Goal: Task Accomplishment & Management: Use online tool/utility

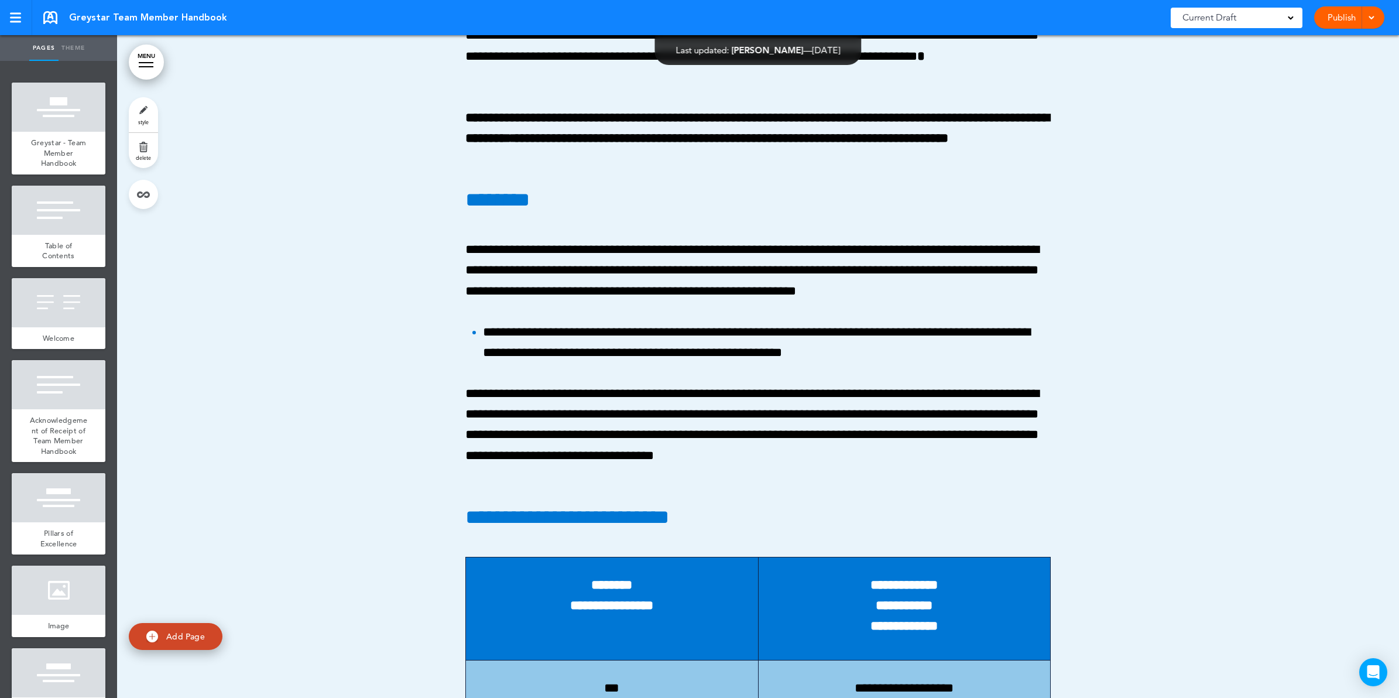
scroll to position [35032, 0]
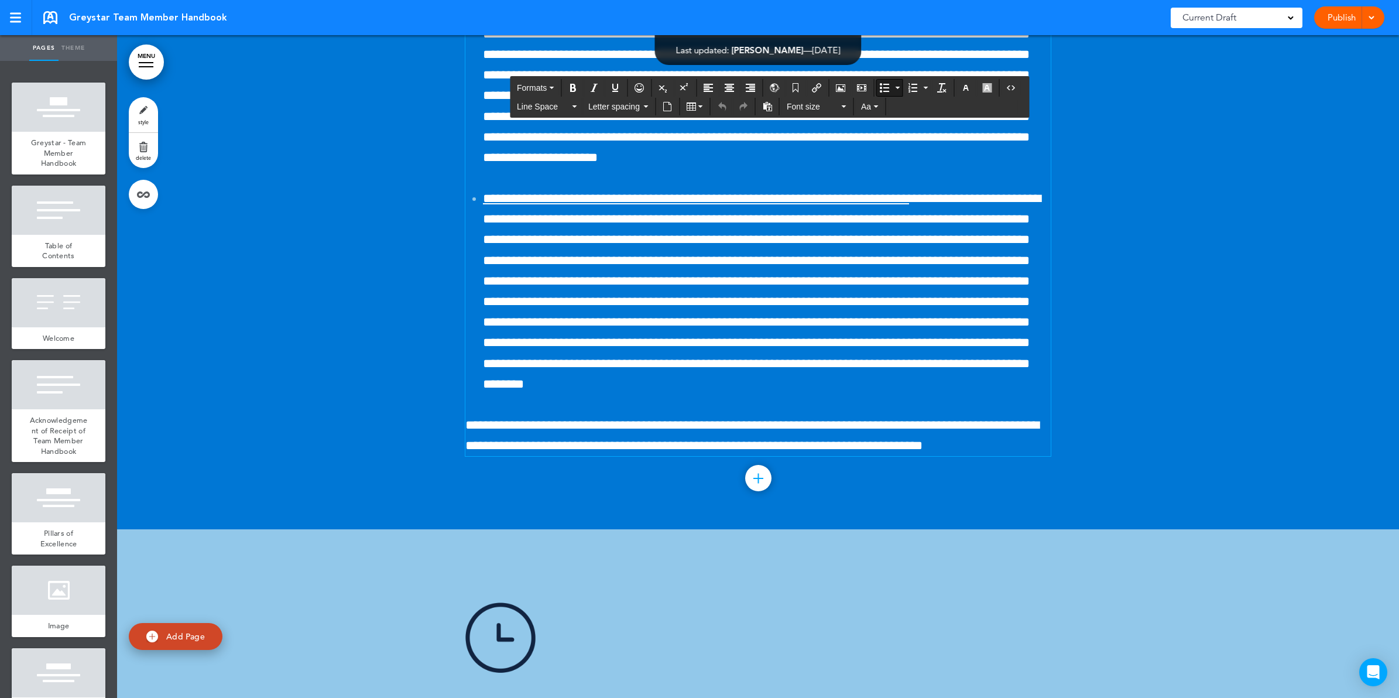
scroll to position [34885, 0]
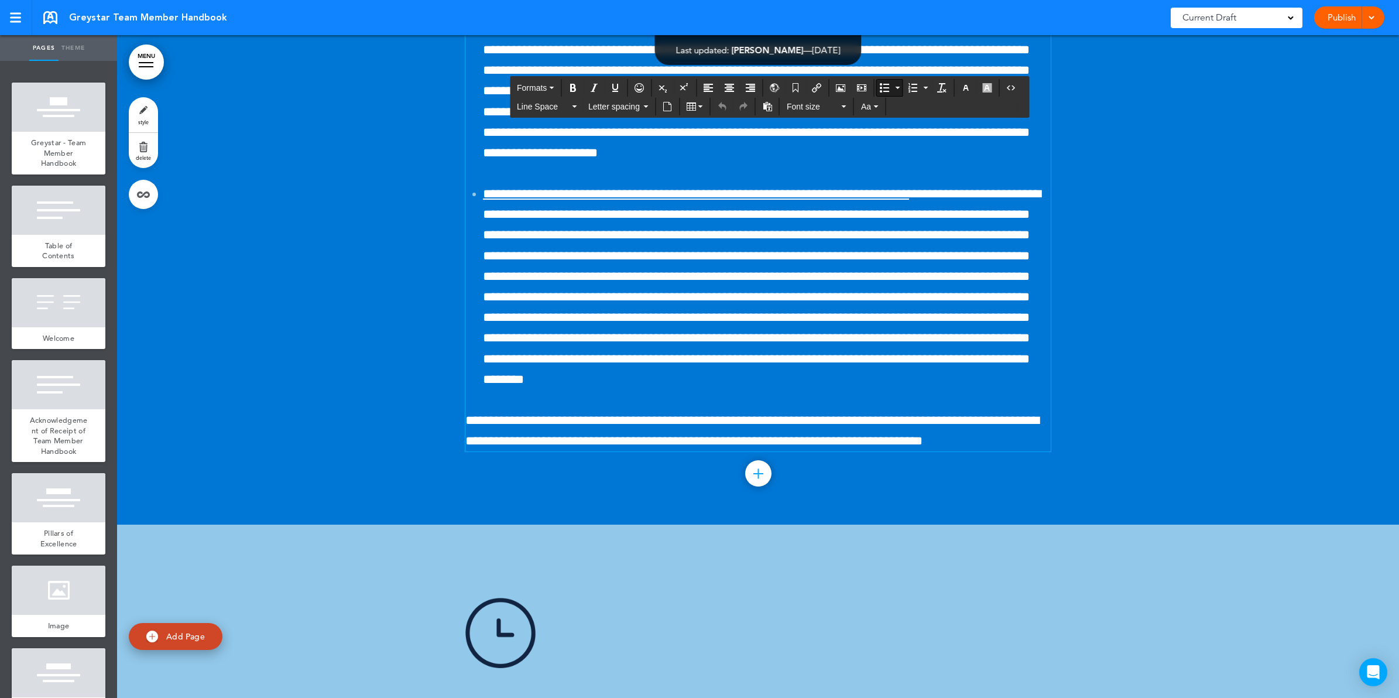
drag, startPoint x: 795, startPoint y: 511, endPoint x: 872, endPoint y: 510, distance: 77.3
drag, startPoint x: 873, startPoint y: 511, endPoint x: 795, endPoint y: 512, distance: 77.9
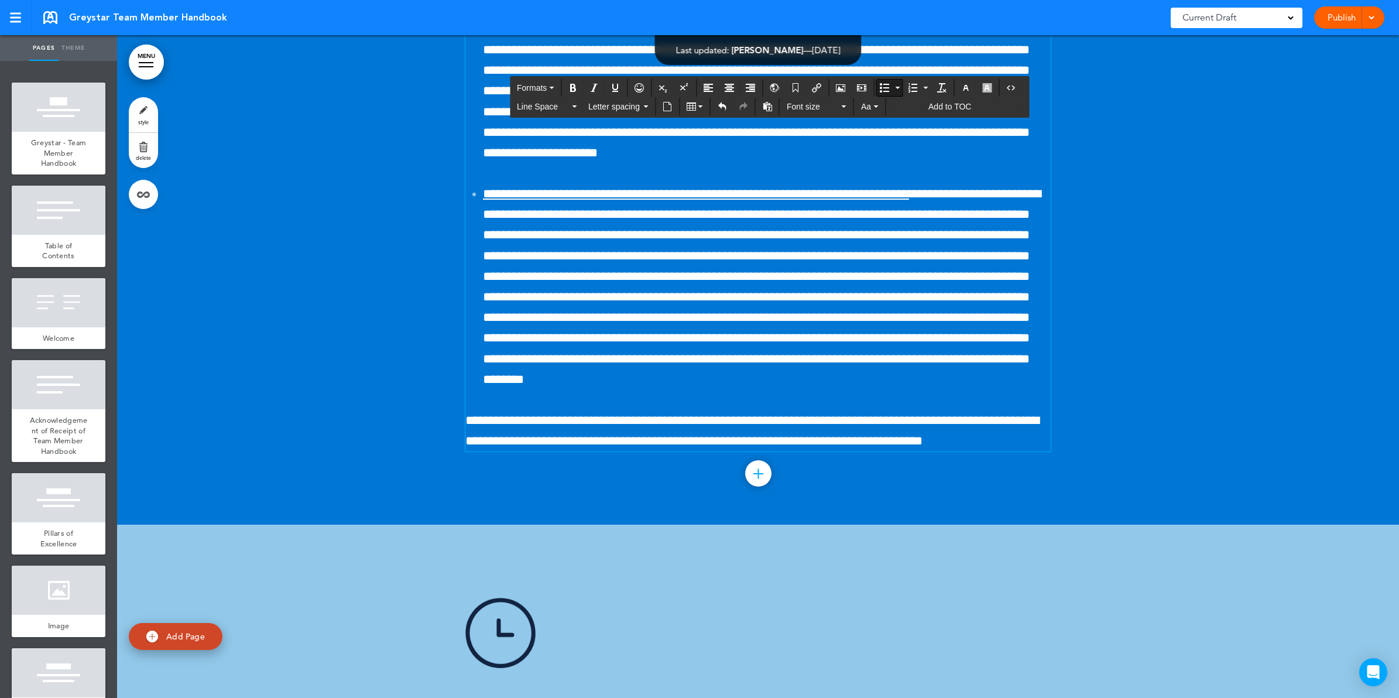
copy span "**********"
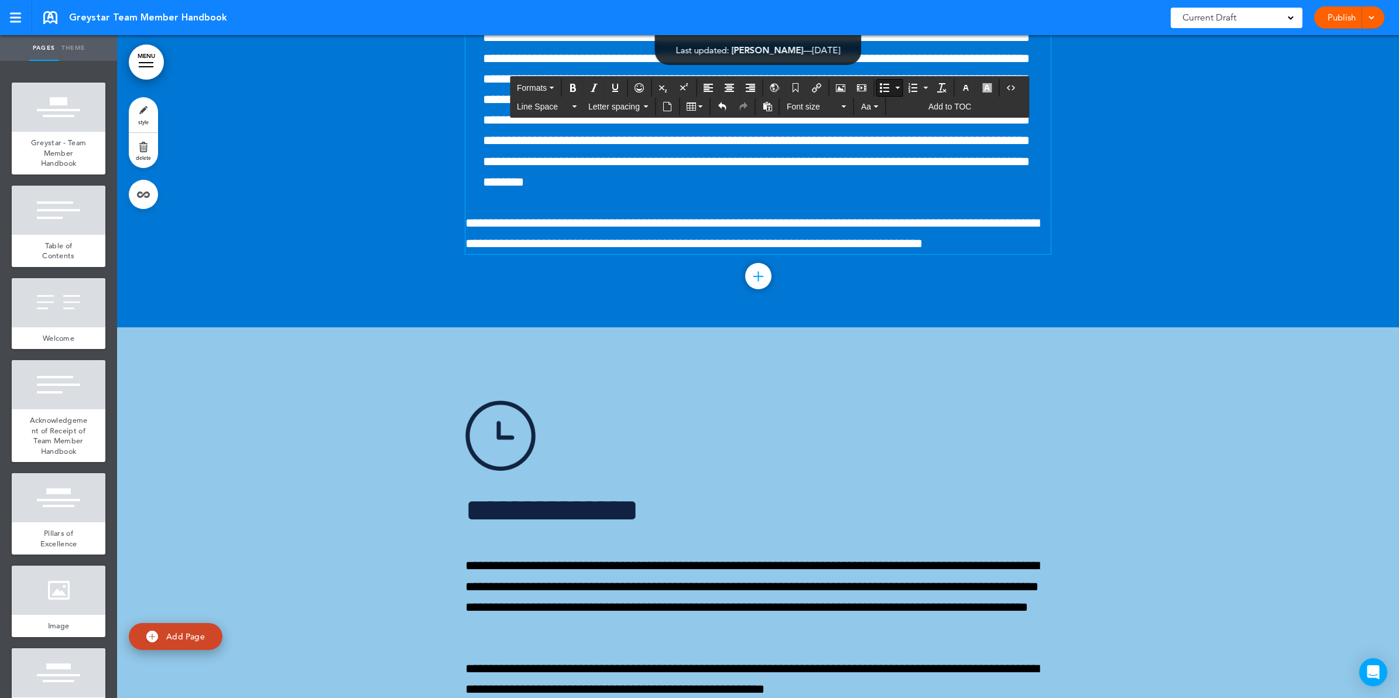
scroll to position [35105, 0]
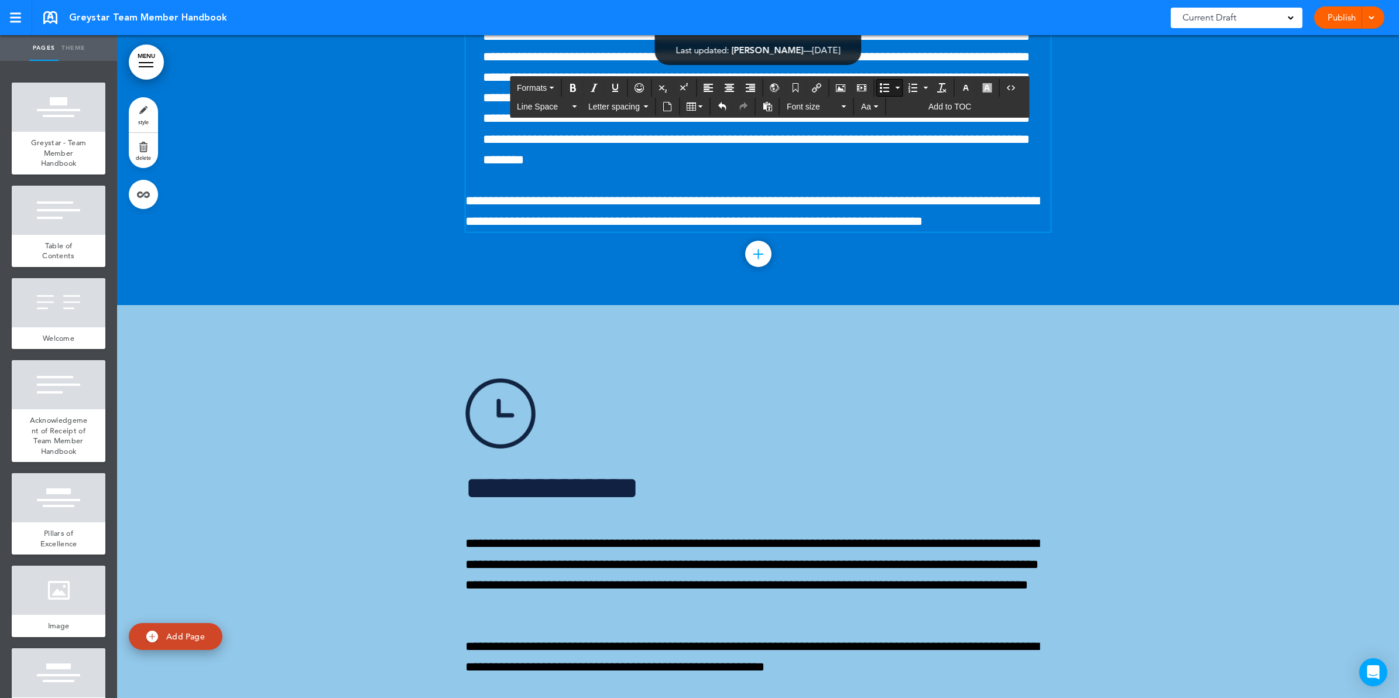
drag, startPoint x: 866, startPoint y: 537, endPoint x: 941, endPoint y: 535, distance: 75.0
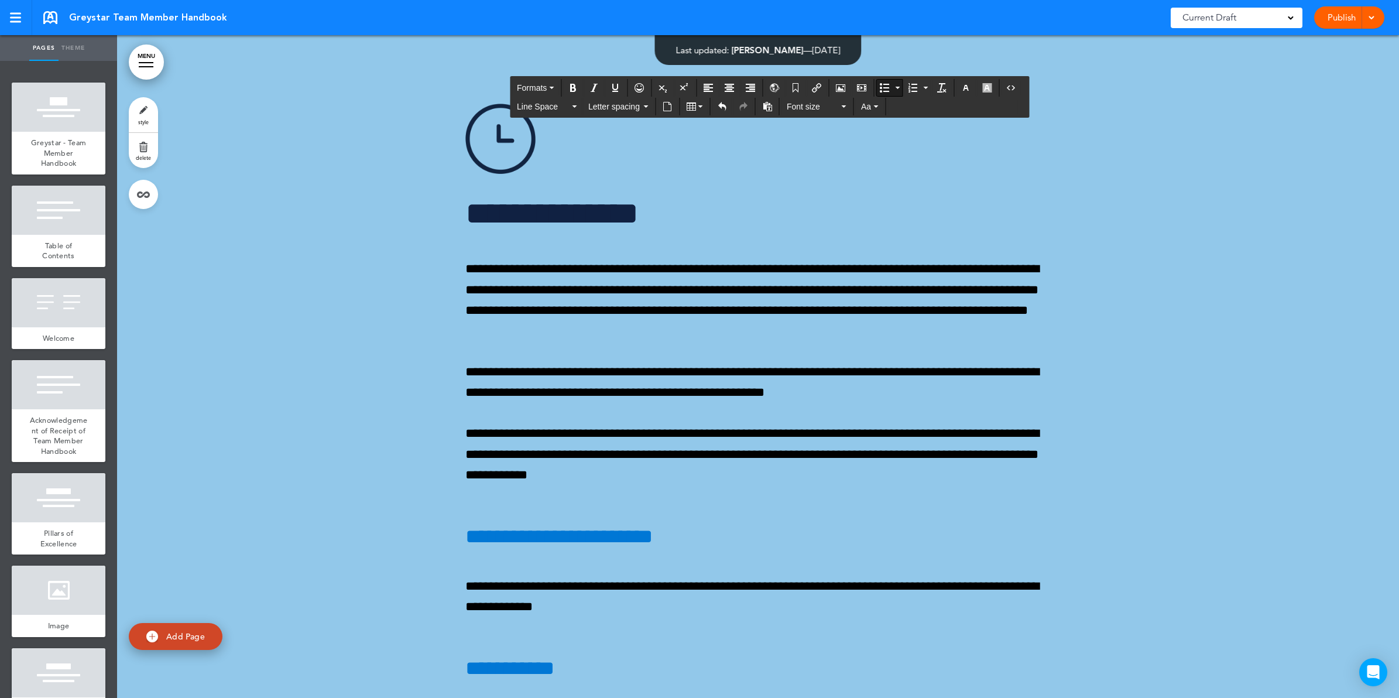
scroll to position [35398, 0]
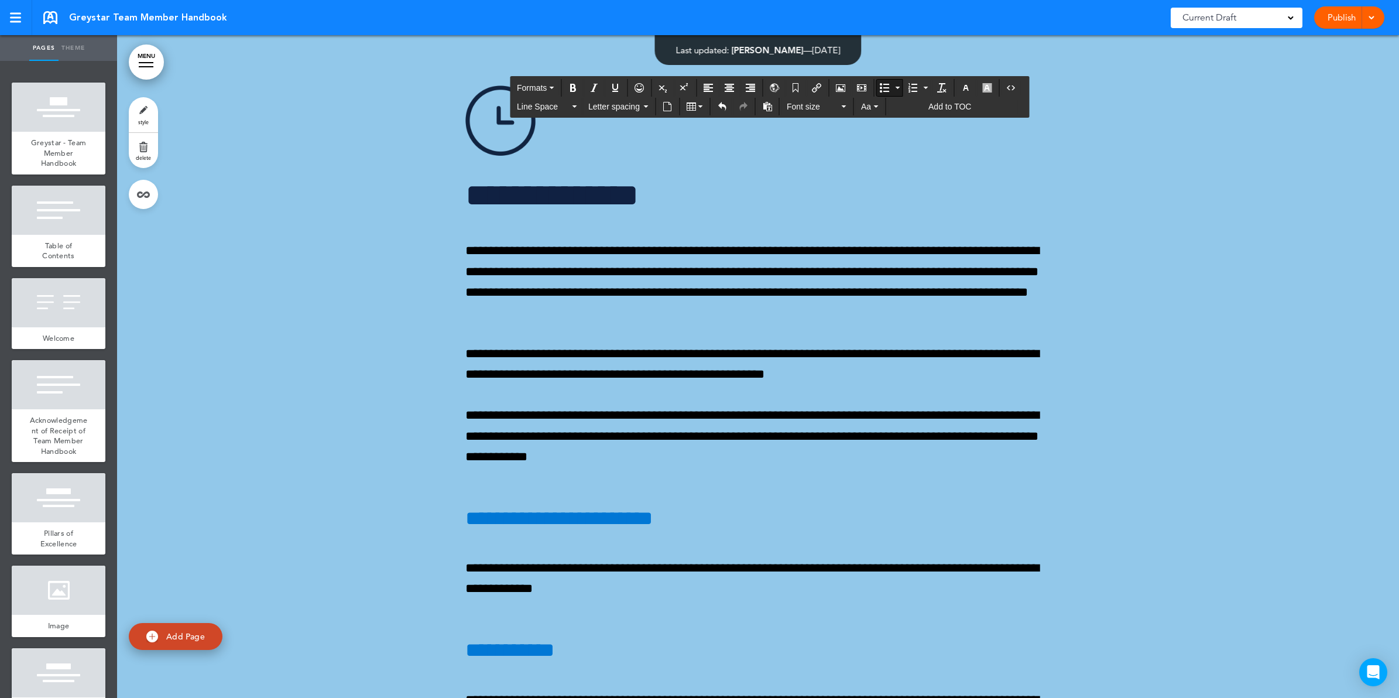
drag, startPoint x: 865, startPoint y: 495, endPoint x: 941, endPoint y: 496, distance: 76.7
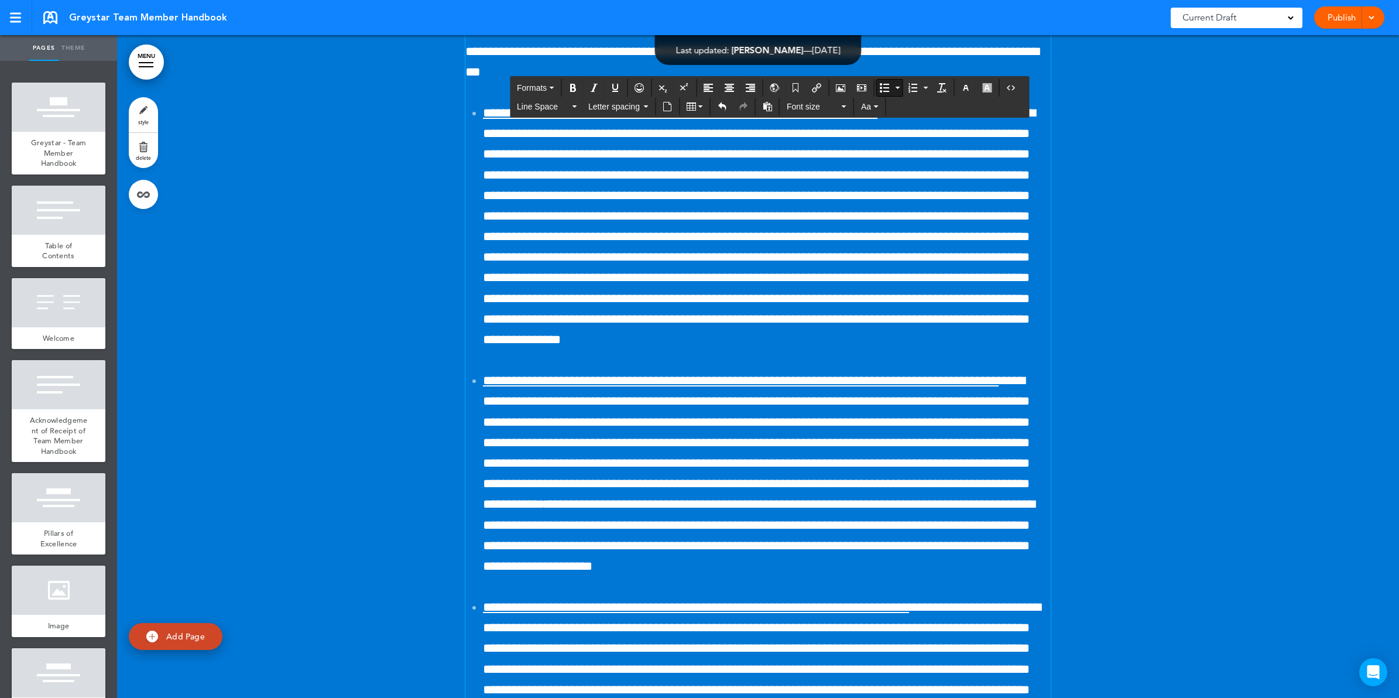
scroll to position [34446, 0]
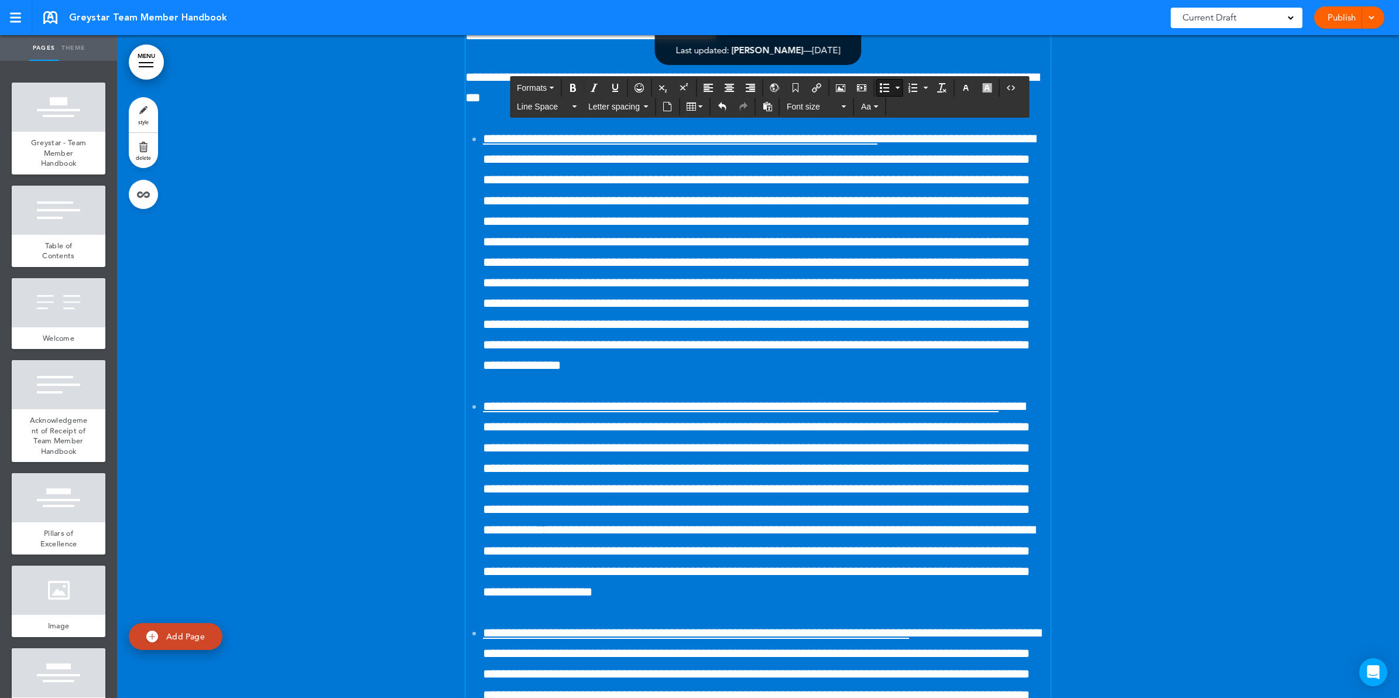
click at [1337, 18] on div "Publish Publish Preview Draft" at bounding box center [1349, 17] width 70 height 22
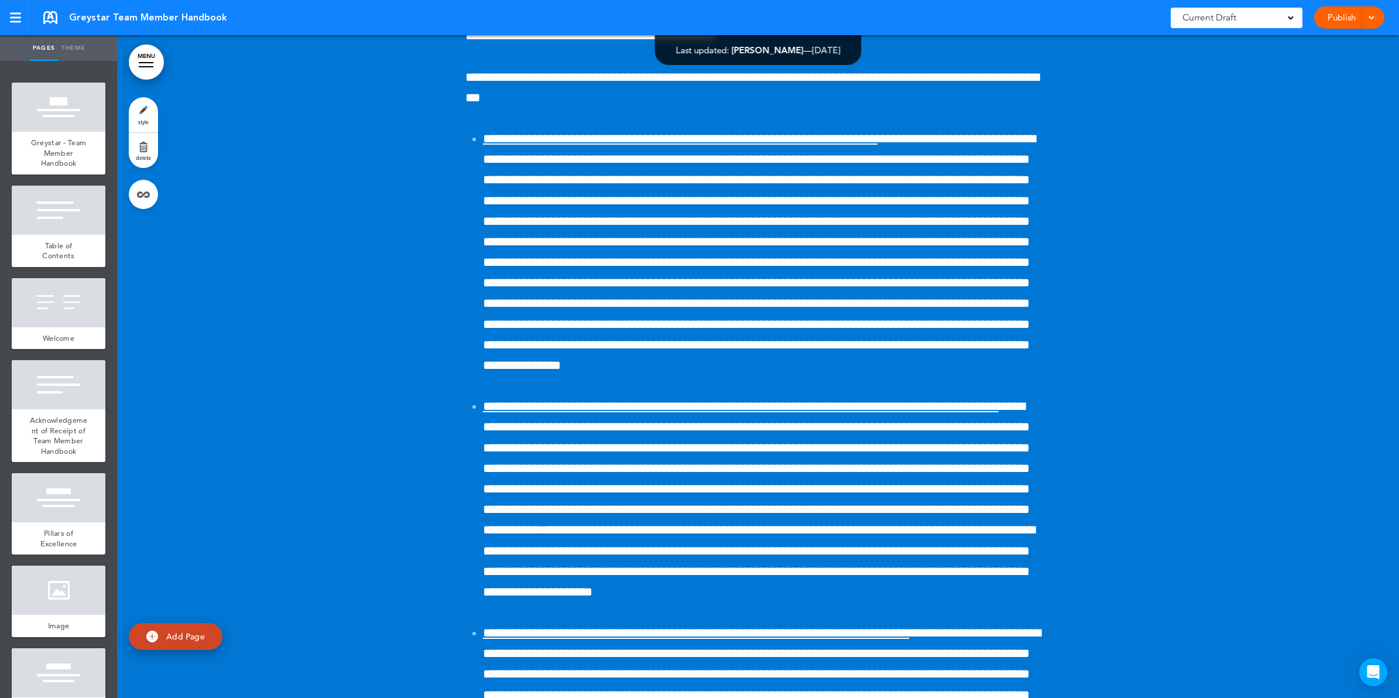
click at [1332, 16] on link "Publish" at bounding box center [1341, 17] width 37 height 22
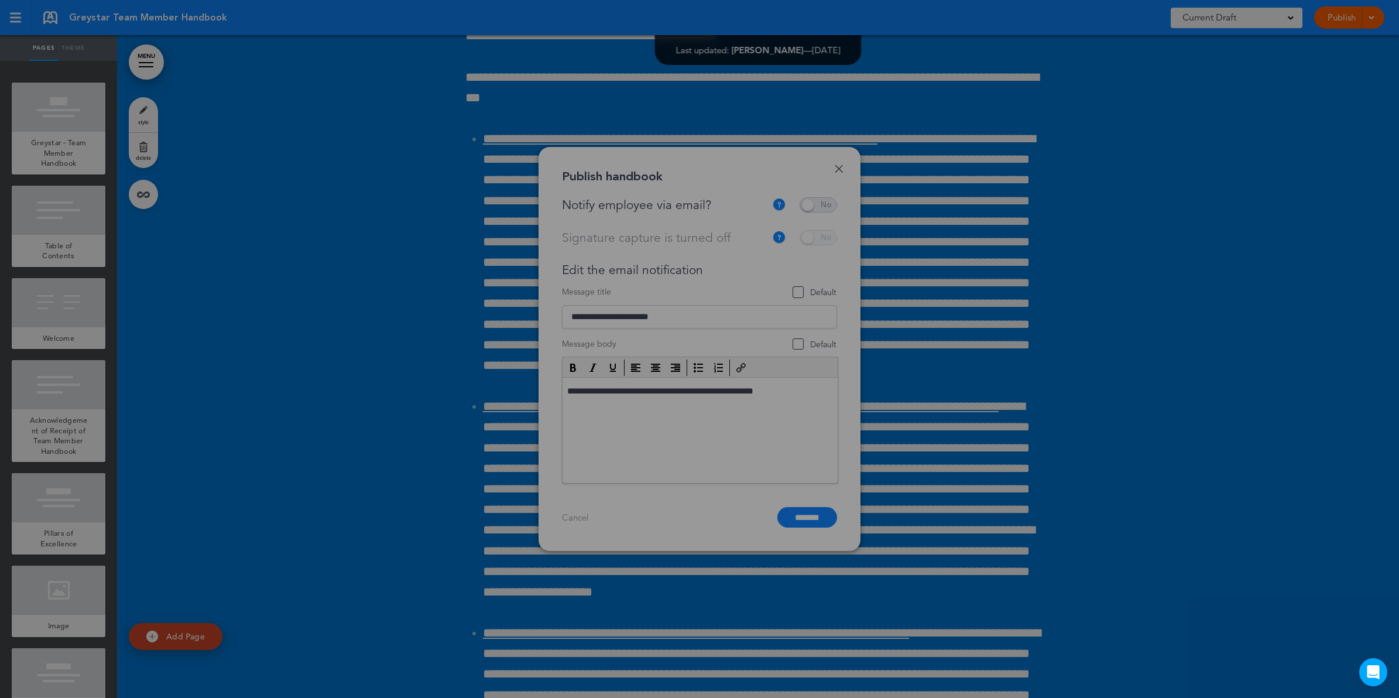
scroll to position [0, 0]
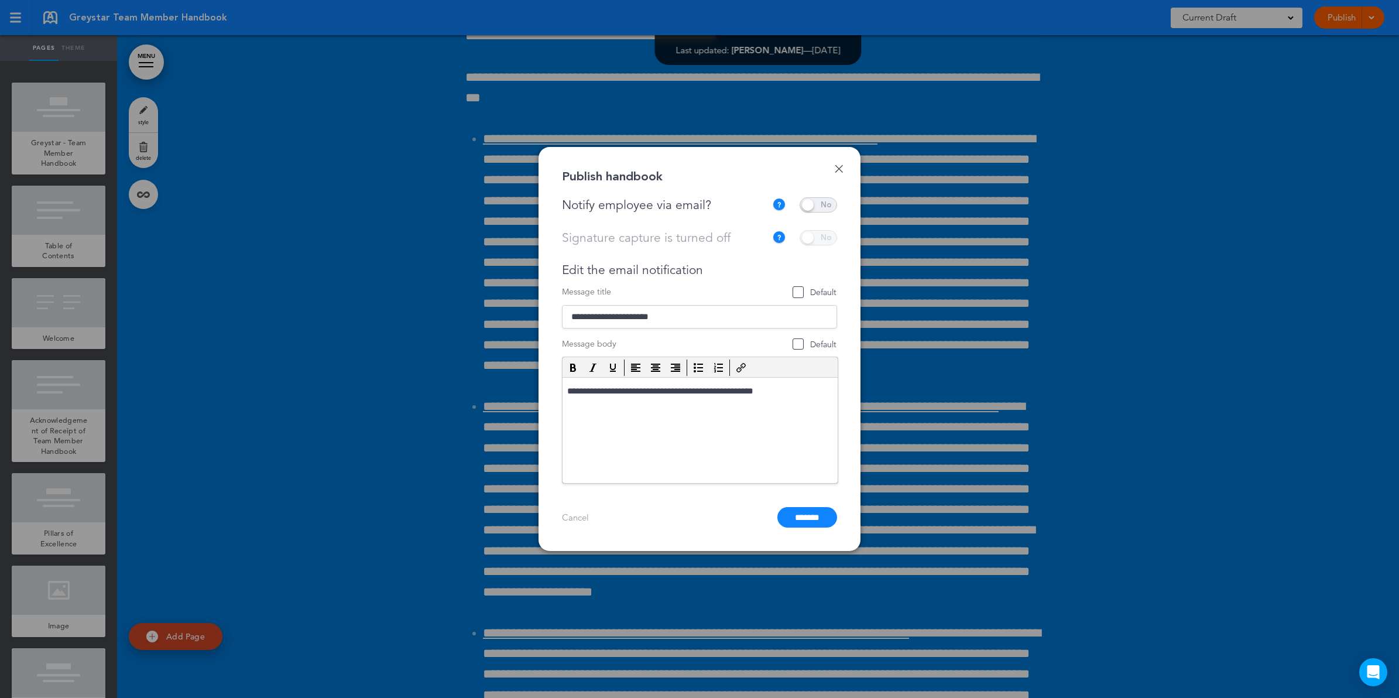
click at [813, 201] on span at bounding box center [818, 204] width 37 height 15
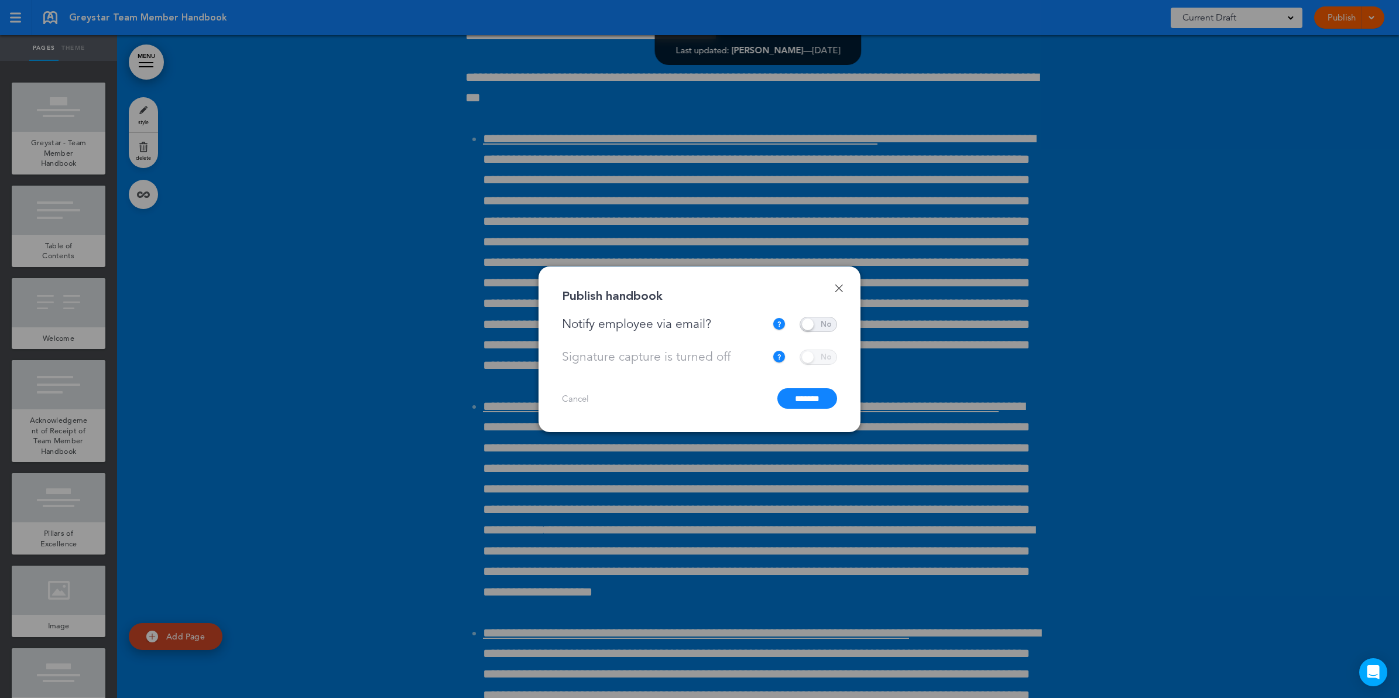
click at [803, 399] on input "*******" at bounding box center [807, 398] width 60 height 20
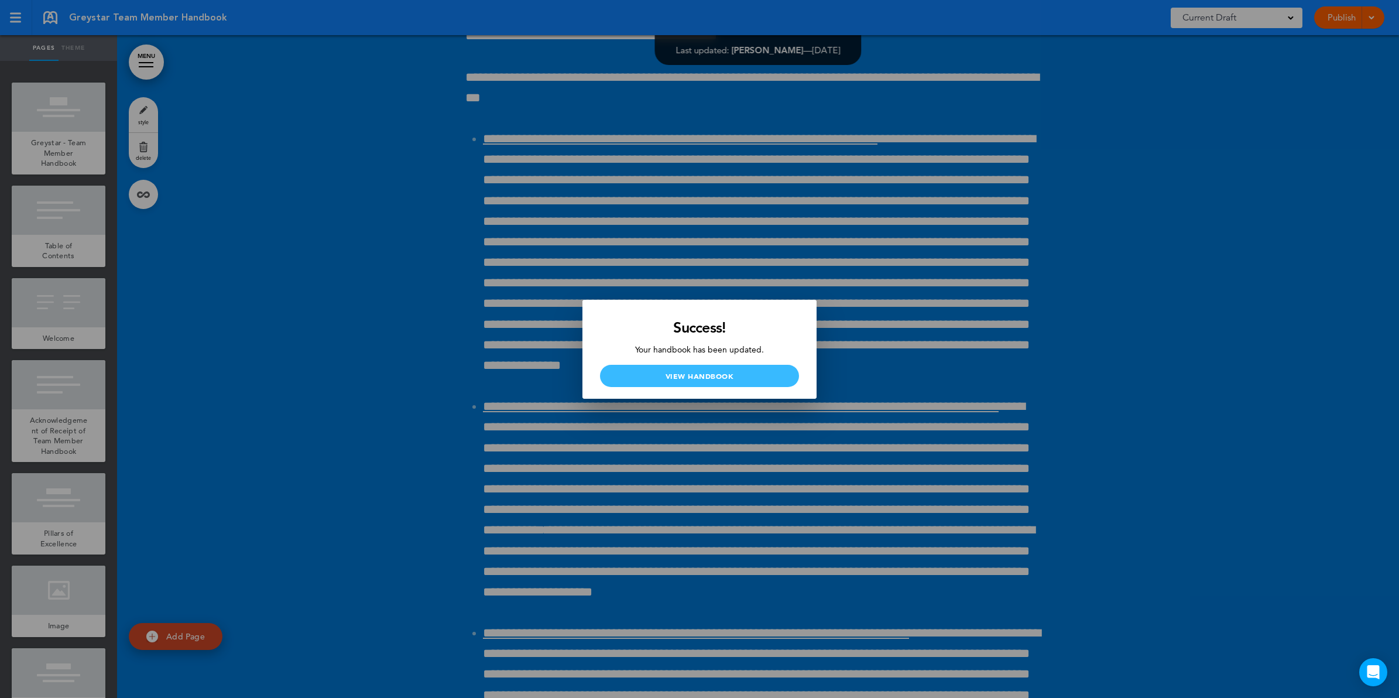
click at [691, 368] on link "View Handbook" at bounding box center [699, 376] width 199 height 22
click at [1051, 289] on div at bounding box center [699, 349] width 1399 height 698
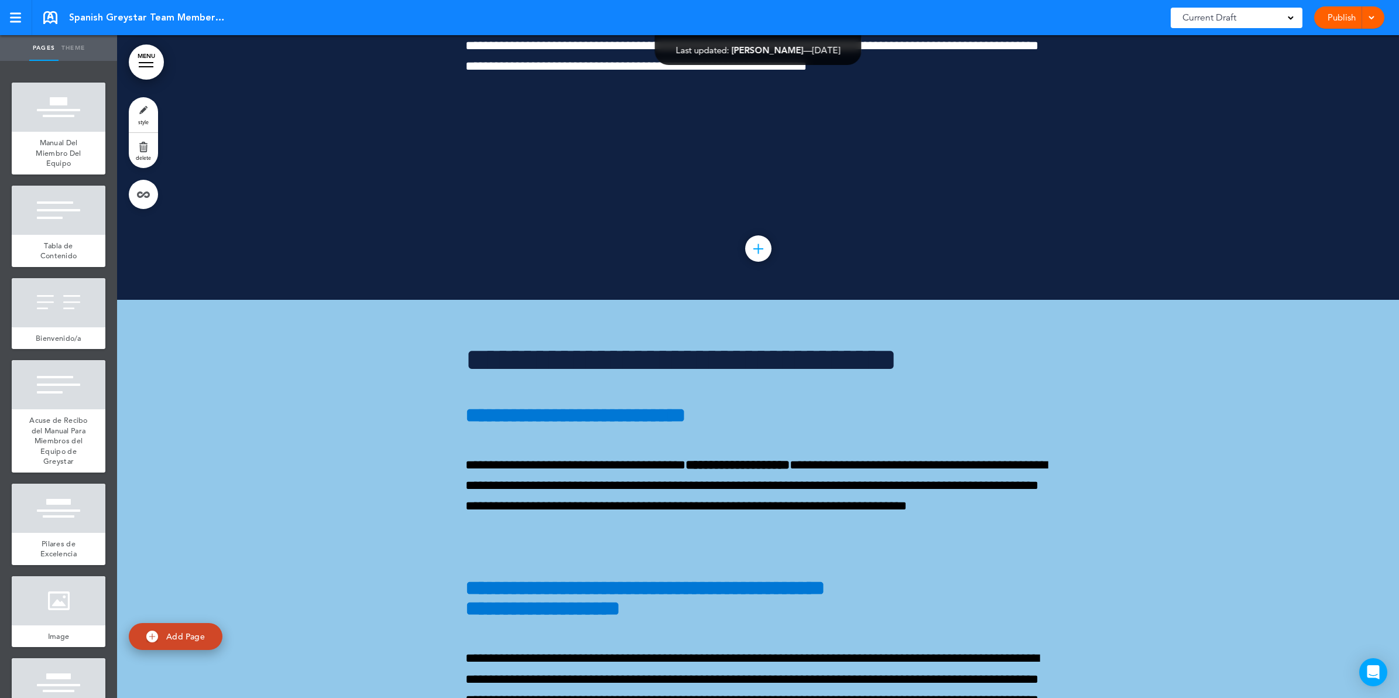
scroll to position [36825, 0]
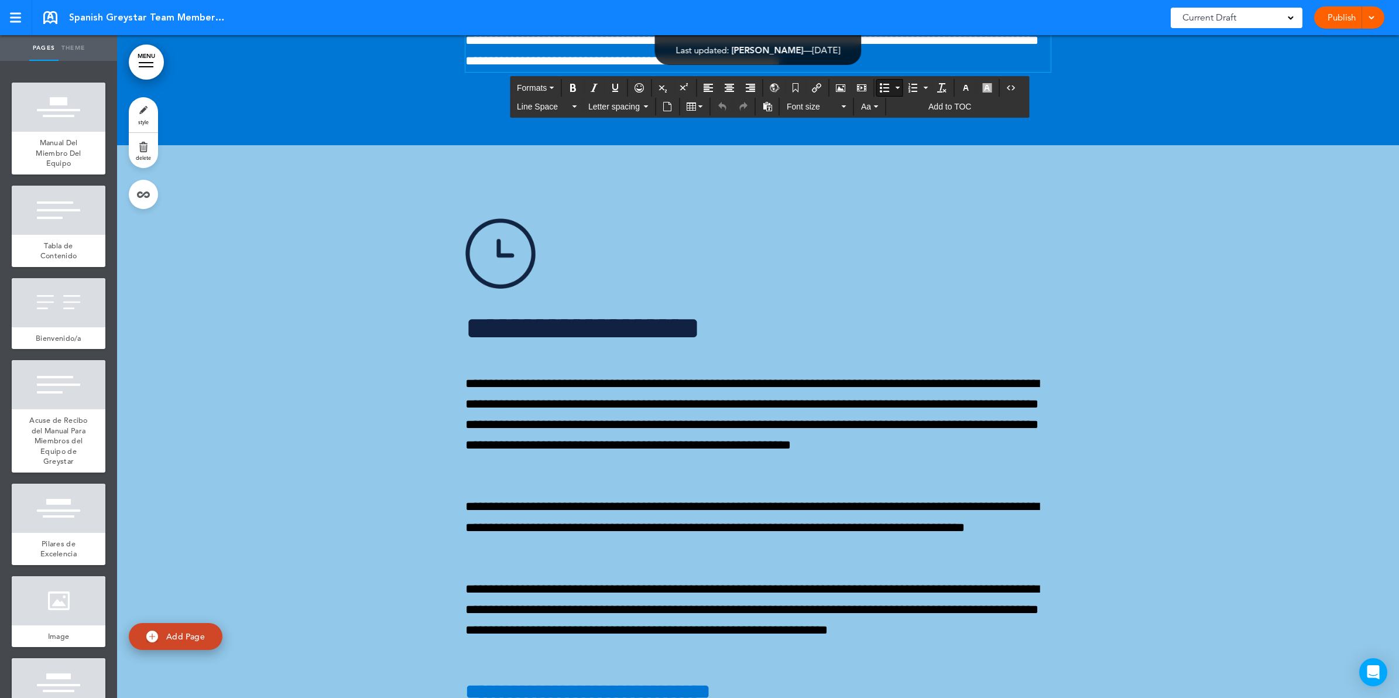
drag, startPoint x: 647, startPoint y: 364, endPoint x: 659, endPoint y: 363, distance: 11.2
drag, startPoint x: 647, startPoint y: 365, endPoint x: 717, endPoint y: 366, distance: 70.3
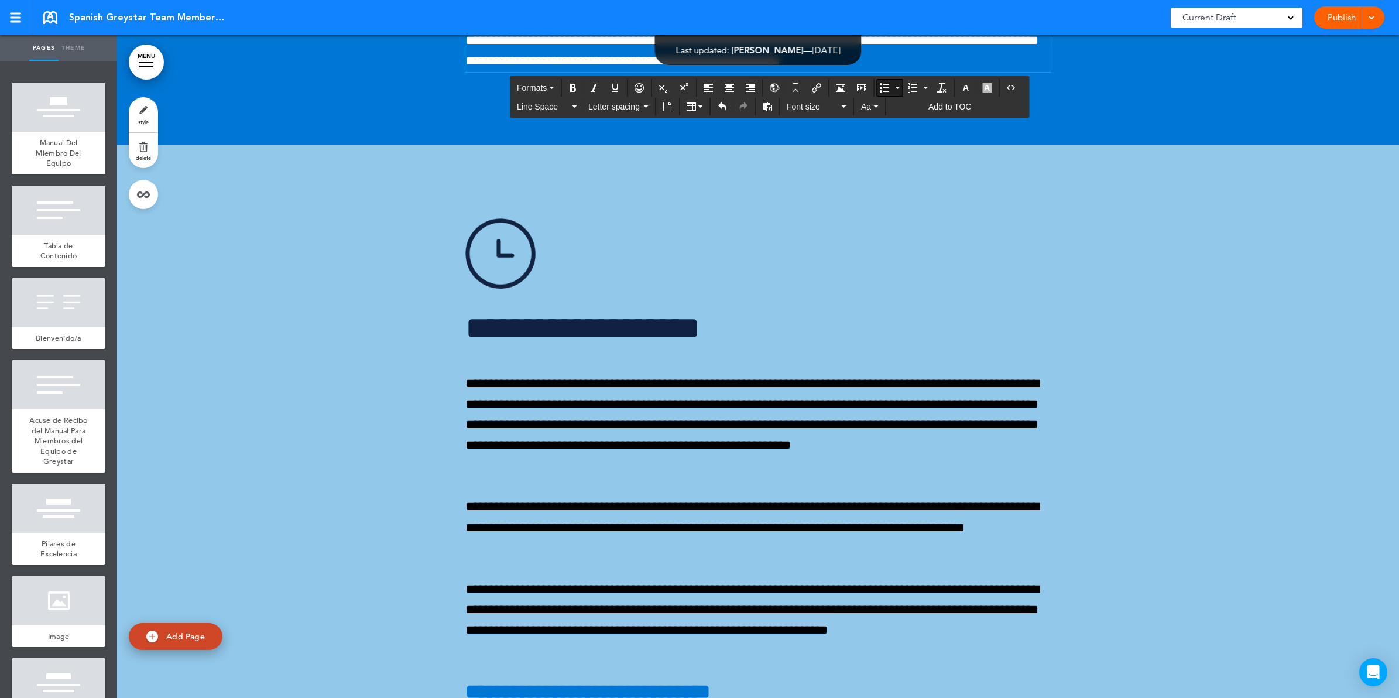
copy span "**********"
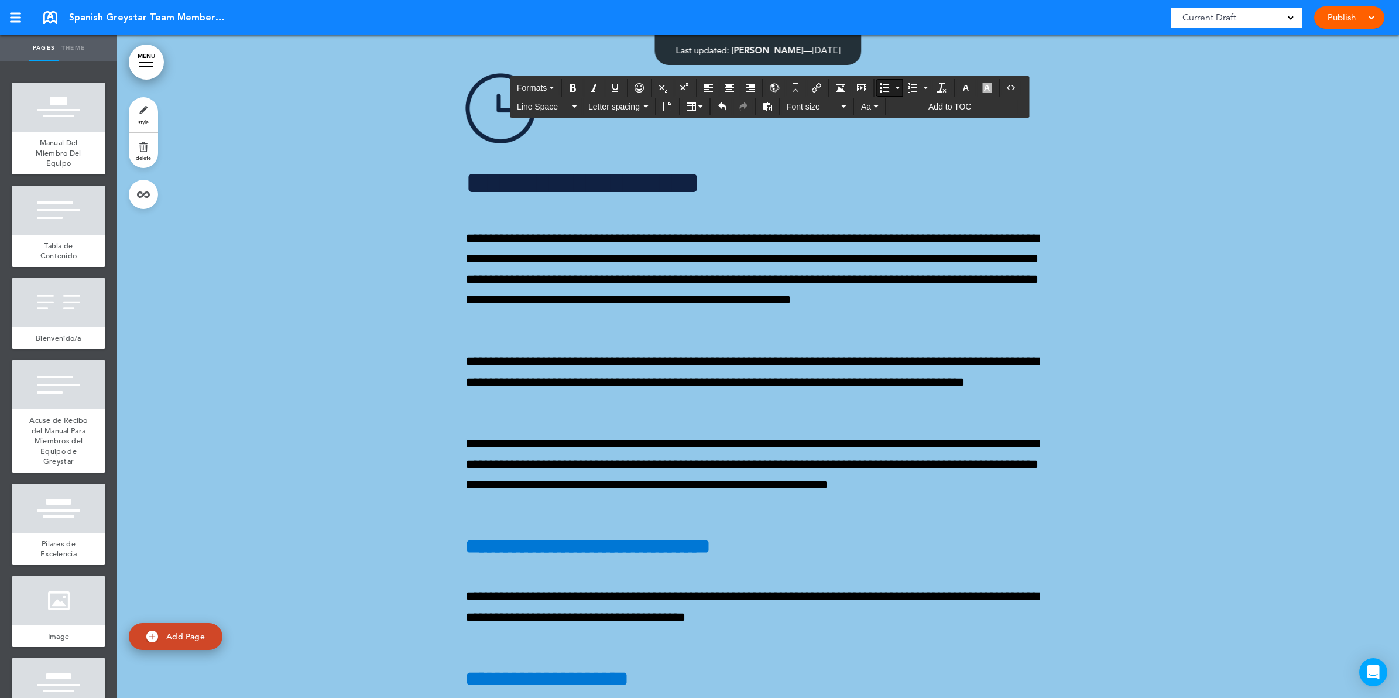
scroll to position [36972, 0]
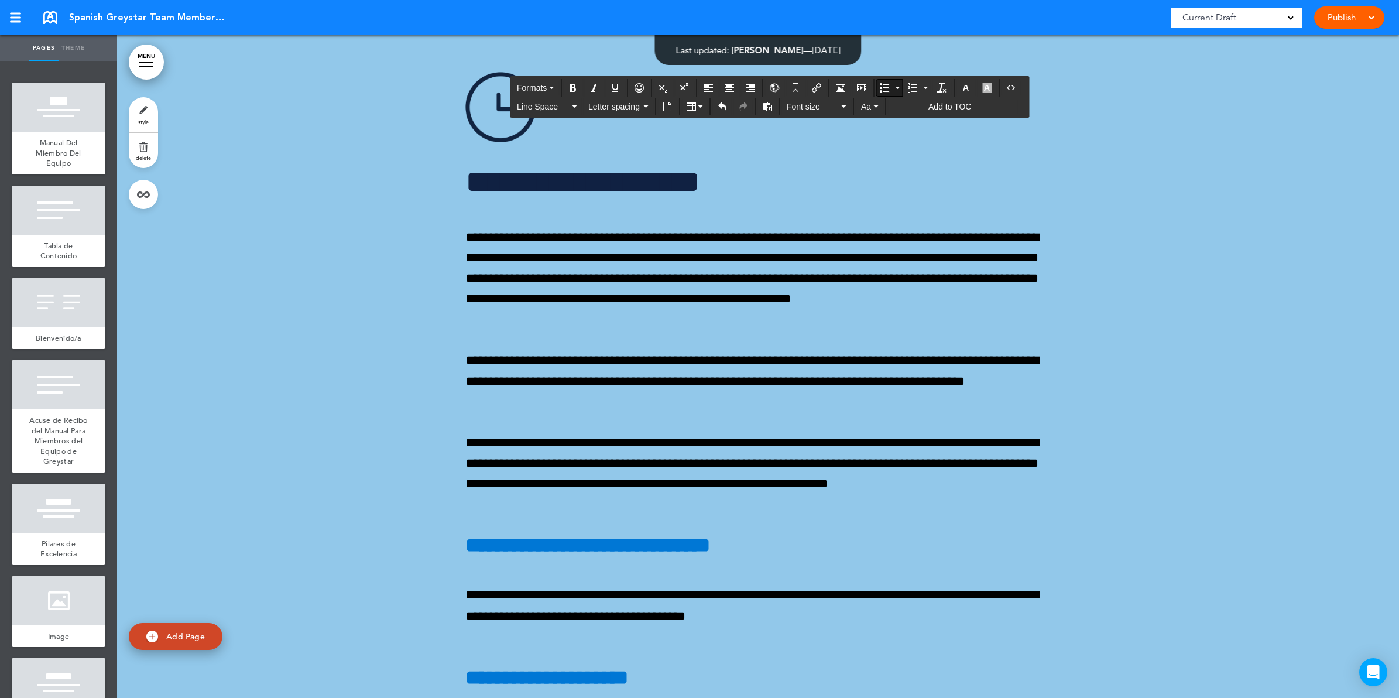
drag, startPoint x: 642, startPoint y: 489, endPoint x: 717, endPoint y: 482, distance: 75.3
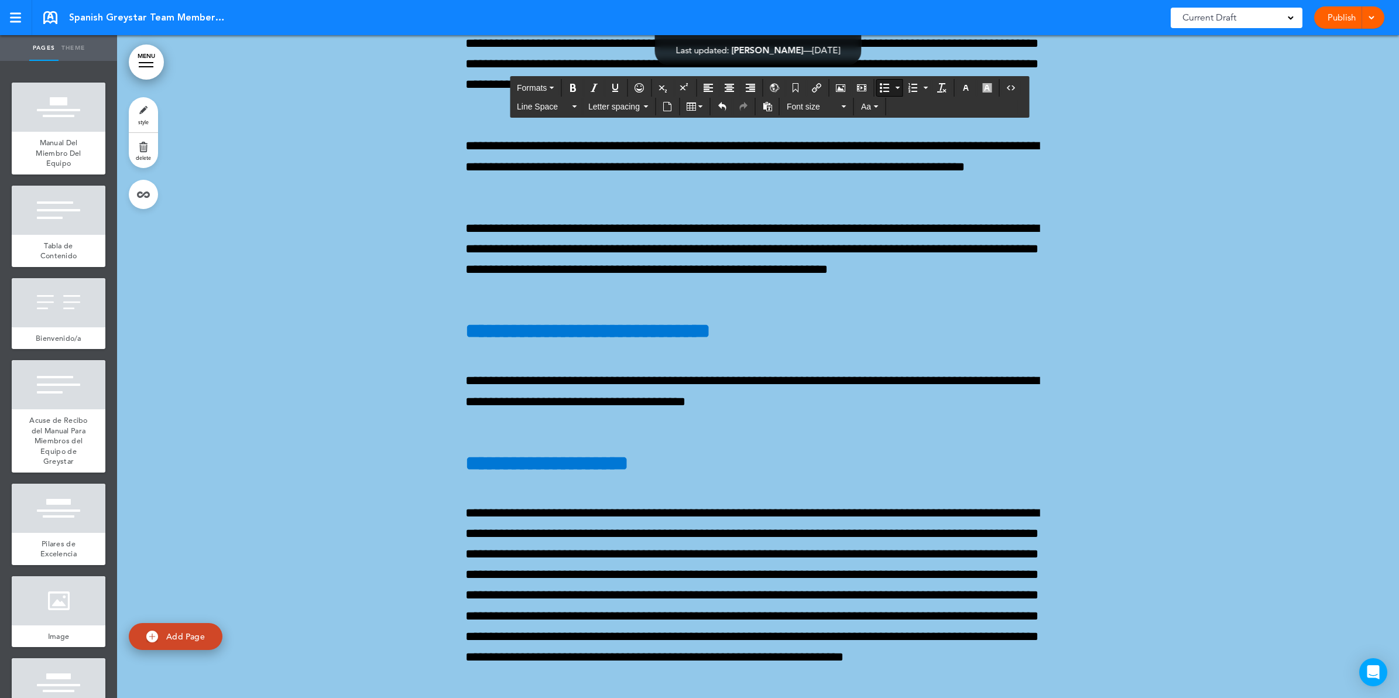
scroll to position [37191, 0]
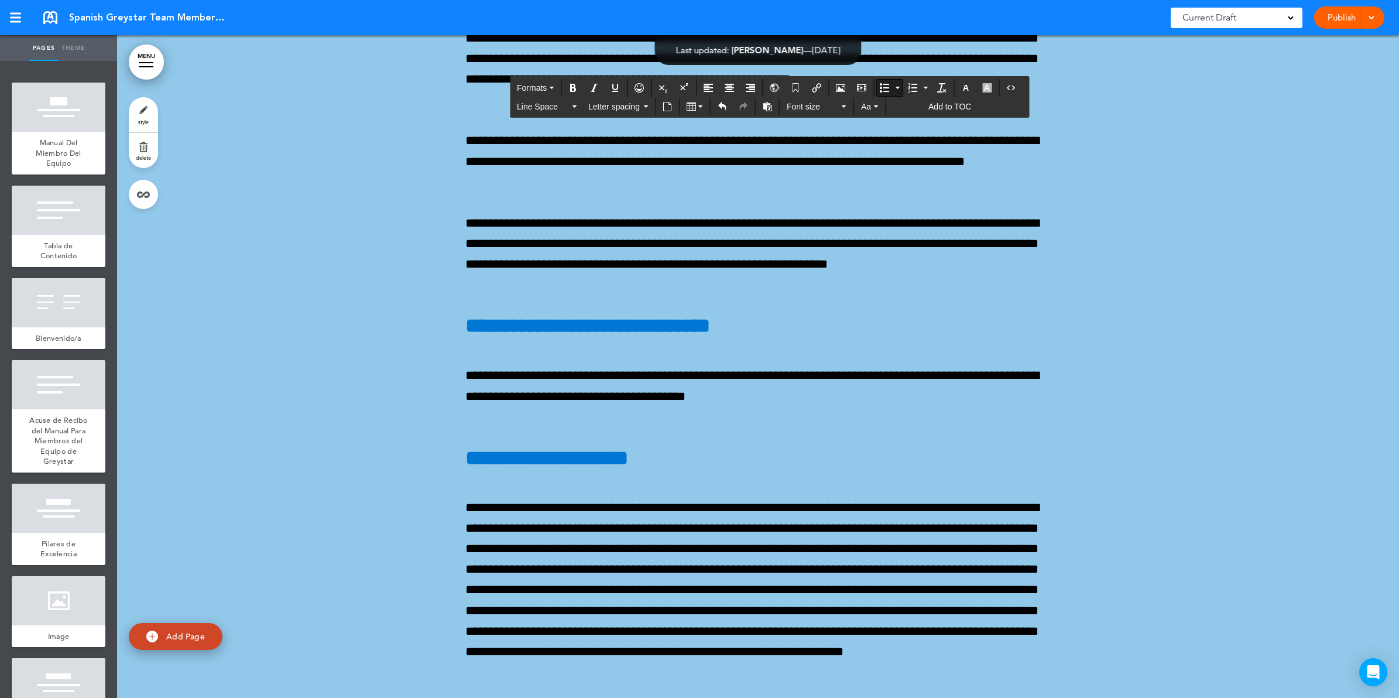
drag, startPoint x: 851, startPoint y: 511, endPoint x: 929, endPoint y: 506, distance: 78.6
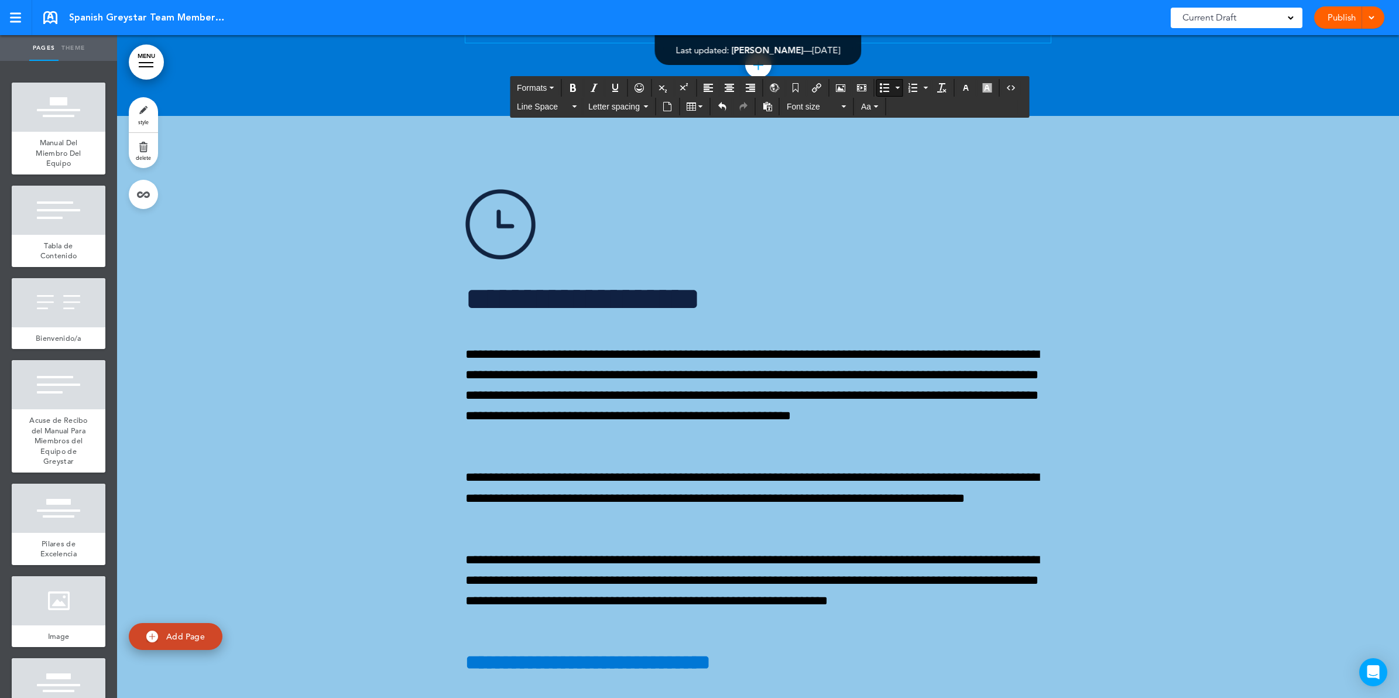
scroll to position [36825, 0]
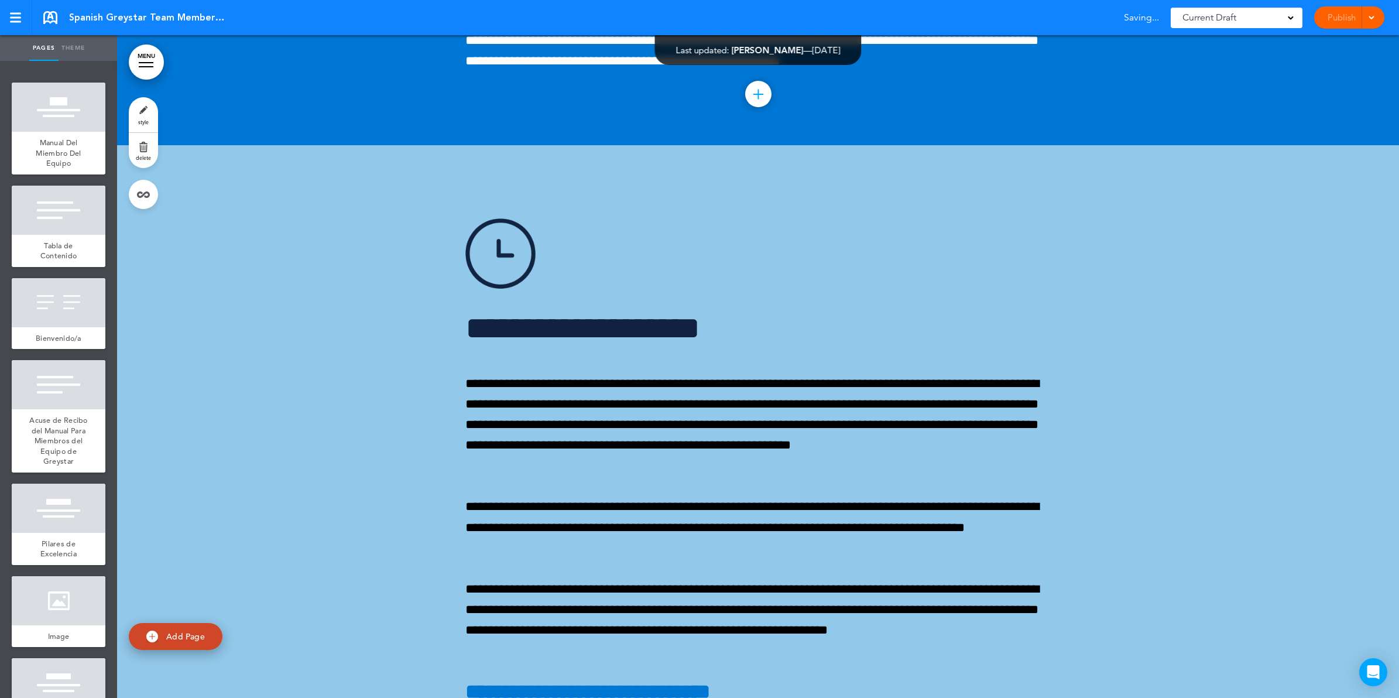
click at [1339, 19] on div "Publish Publish Preview Draft" at bounding box center [1349, 17] width 70 height 22
click at [1335, 16] on link "Publish" at bounding box center [1341, 17] width 37 height 22
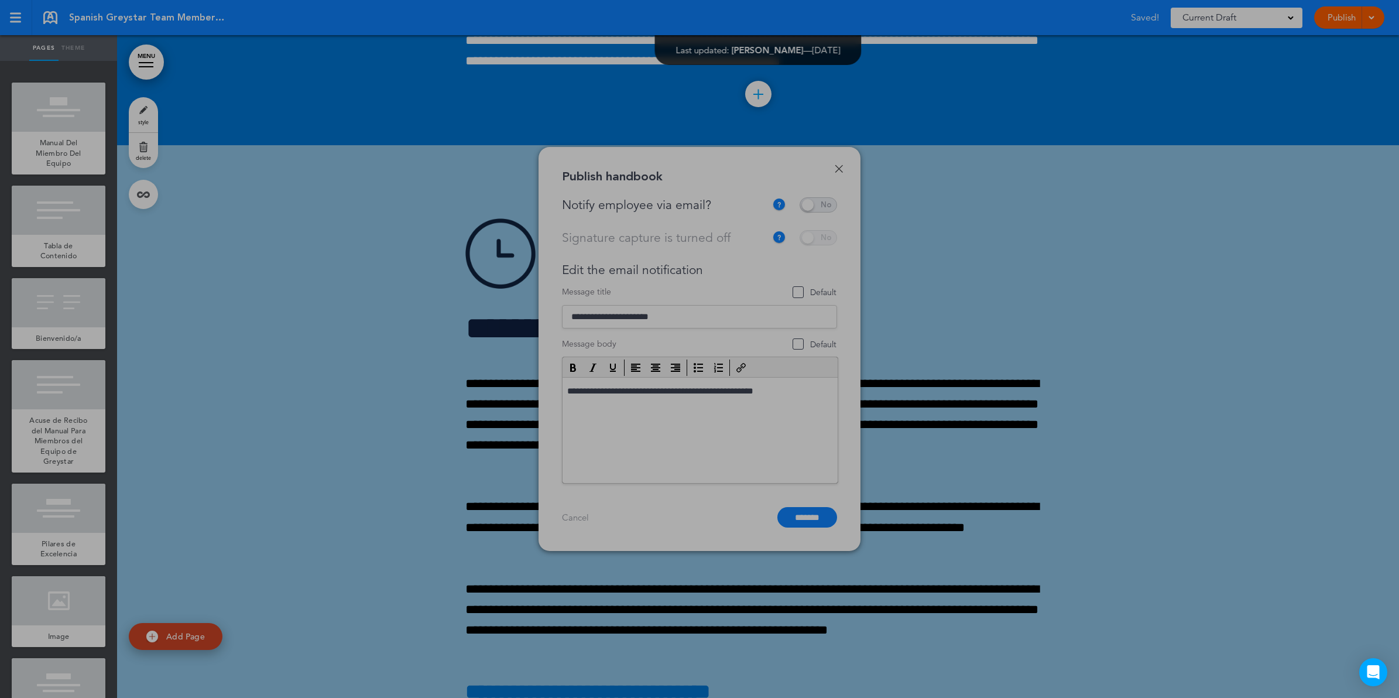
scroll to position [0, 0]
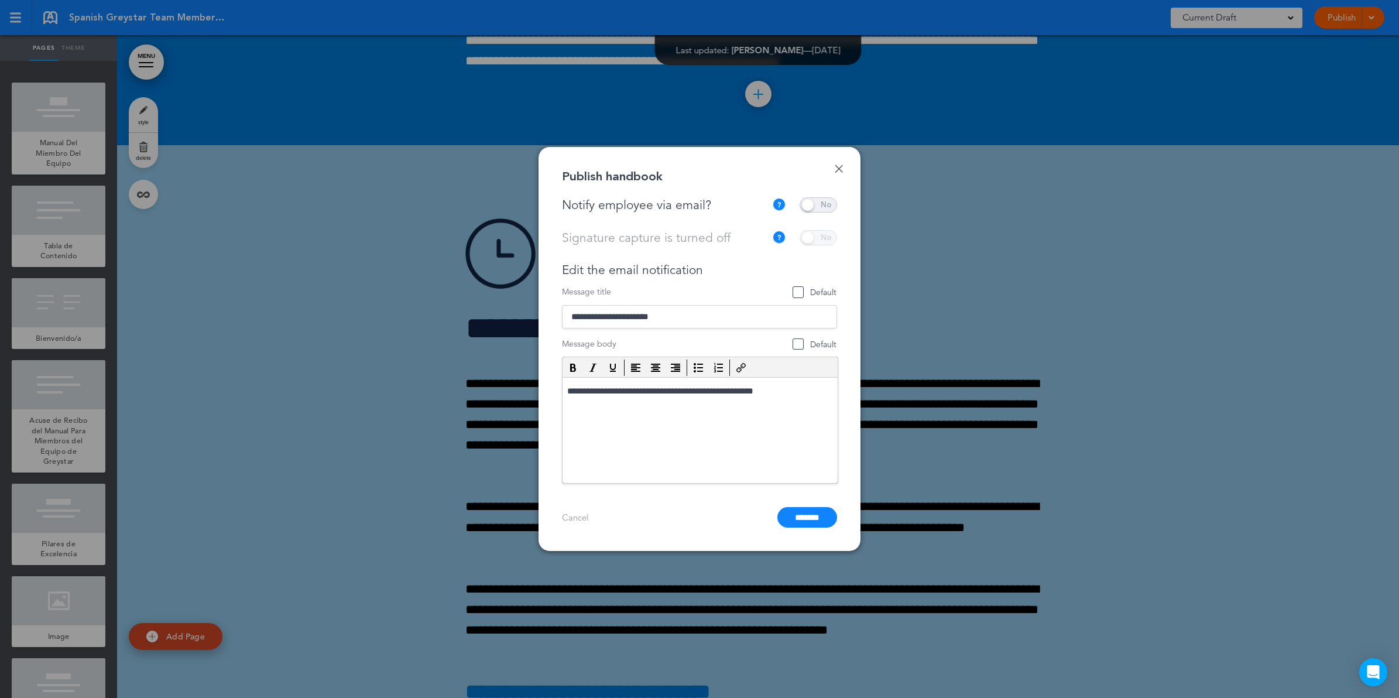
click at [810, 204] on span at bounding box center [818, 204] width 37 height 15
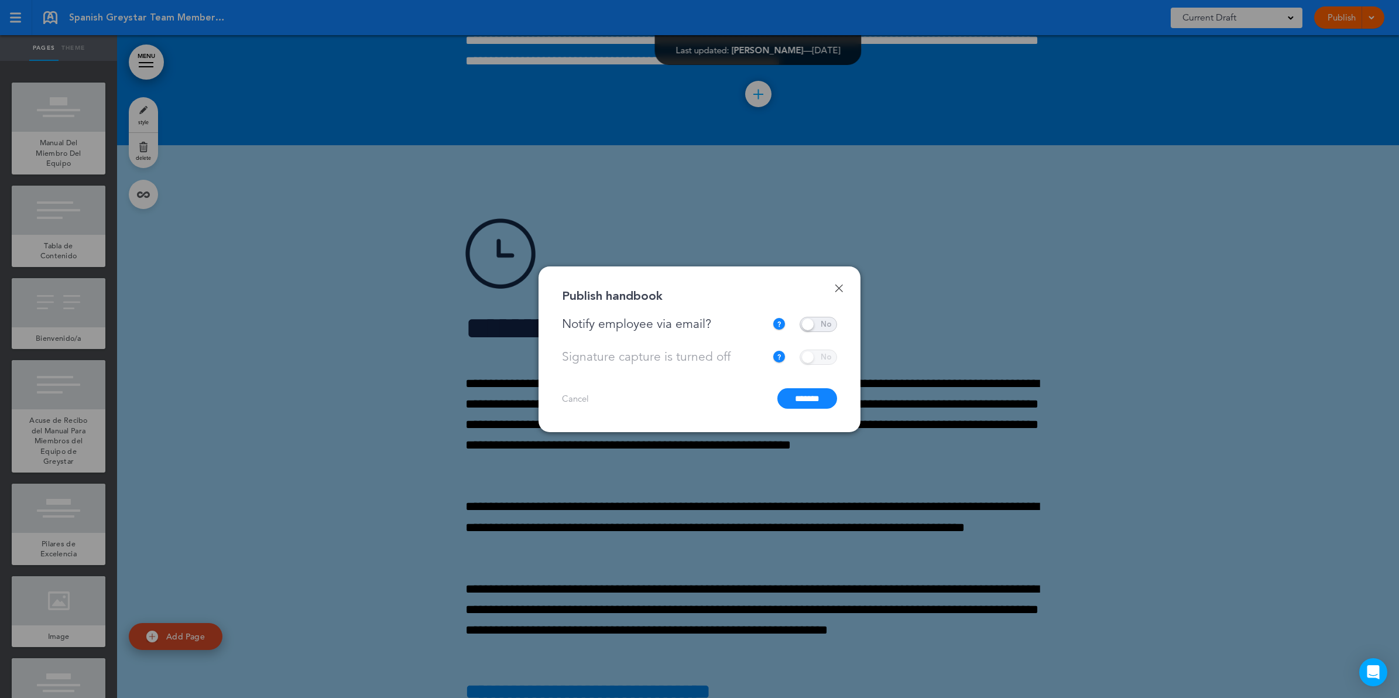
click at [808, 399] on input "*******" at bounding box center [807, 398] width 60 height 20
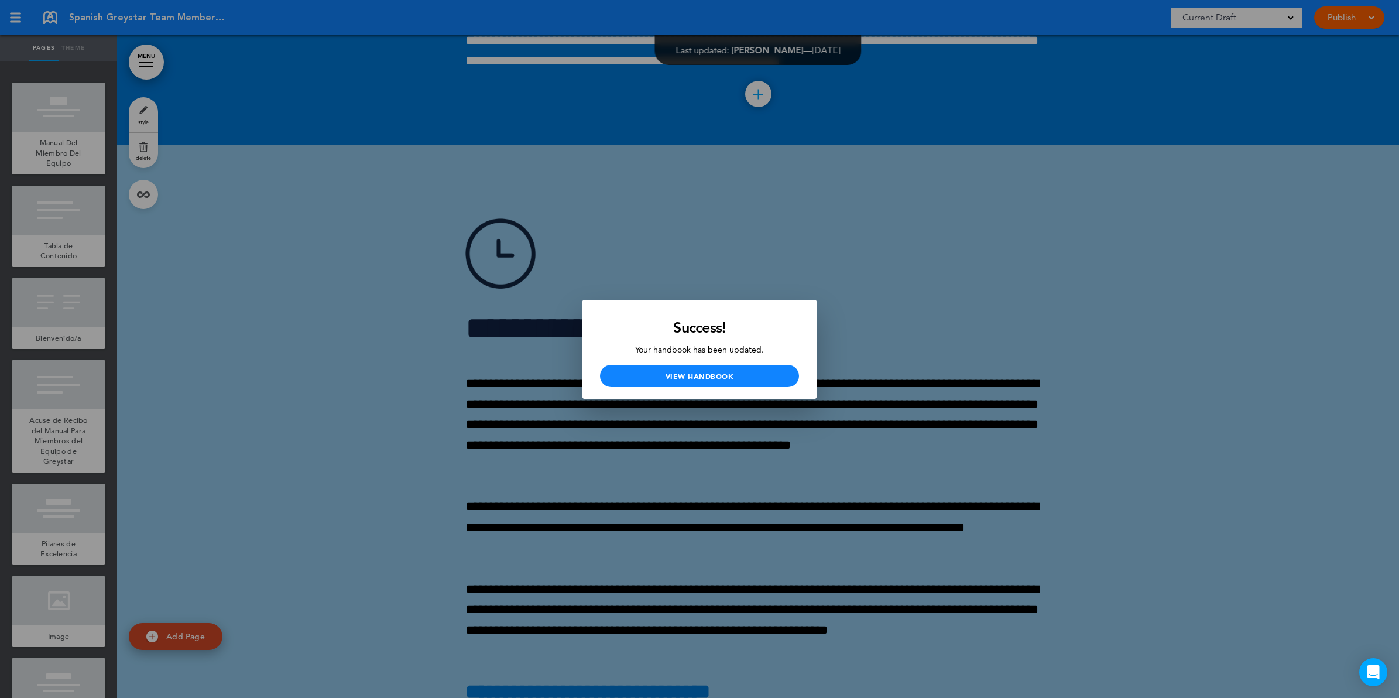
click at [899, 370] on div at bounding box center [699, 349] width 1399 height 698
